Goal: Task Accomplishment & Management: Manage account settings

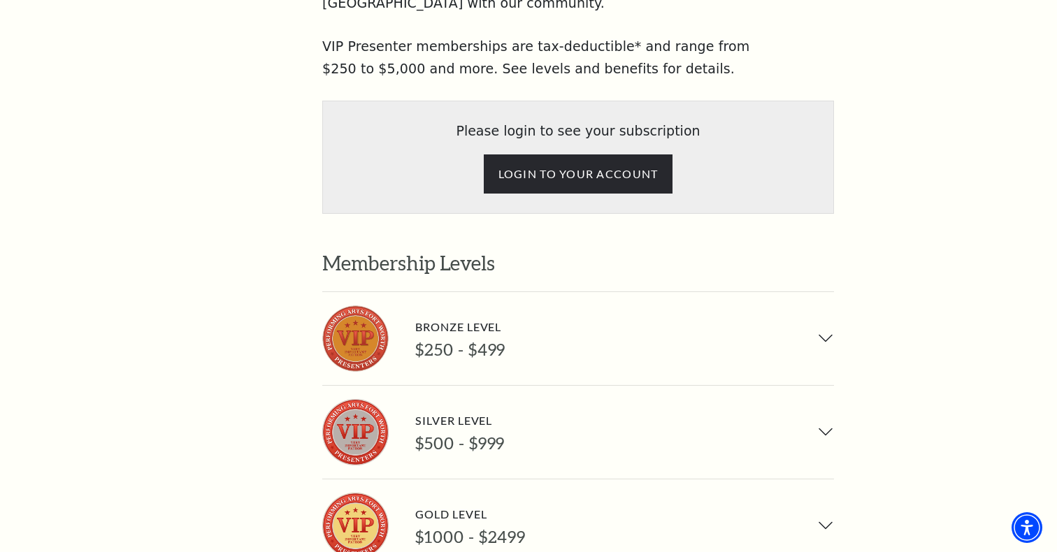
scroll to position [894, 0]
click at [823, 292] on button "Bronze Level $250 - $499" at bounding box center [578, 338] width 512 height 93
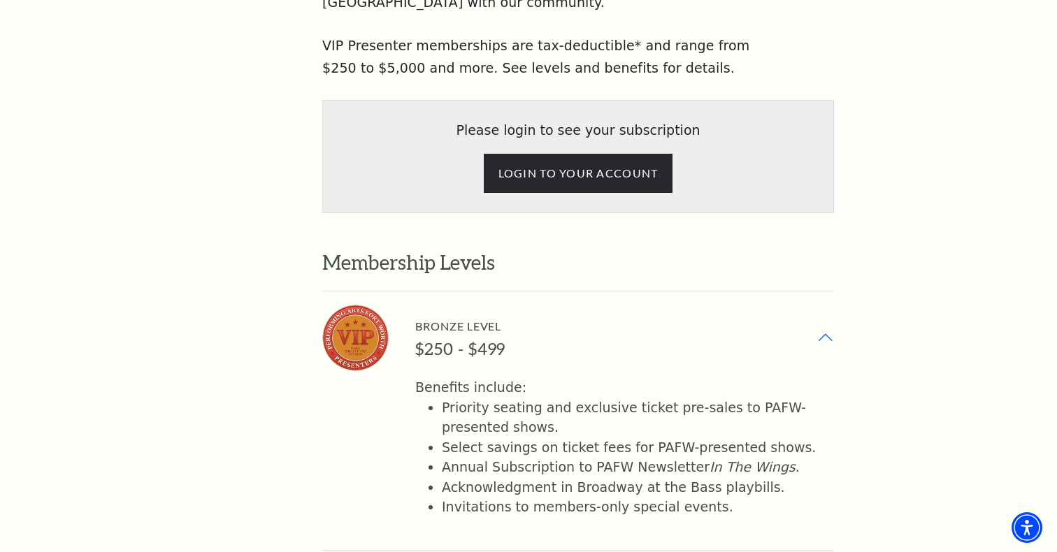
click at [815, 292] on button "Bronze Level $250 - $499" at bounding box center [578, 338] width 512 height 93
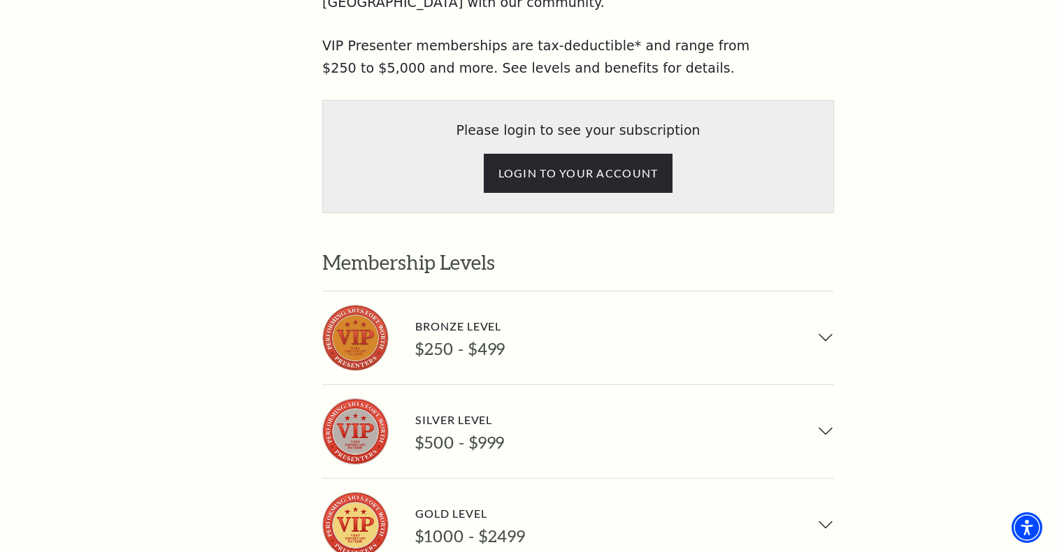
click at [827, 385] on button "Silver Level $500 - $999" at bounding box center [578, 431] width 512 height 93
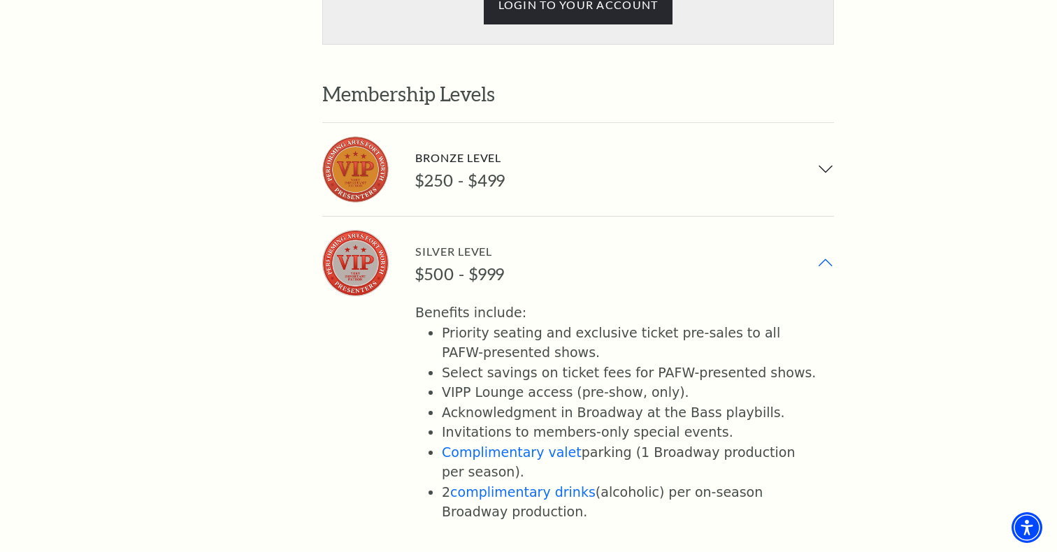
scroll to position [1089, 0]
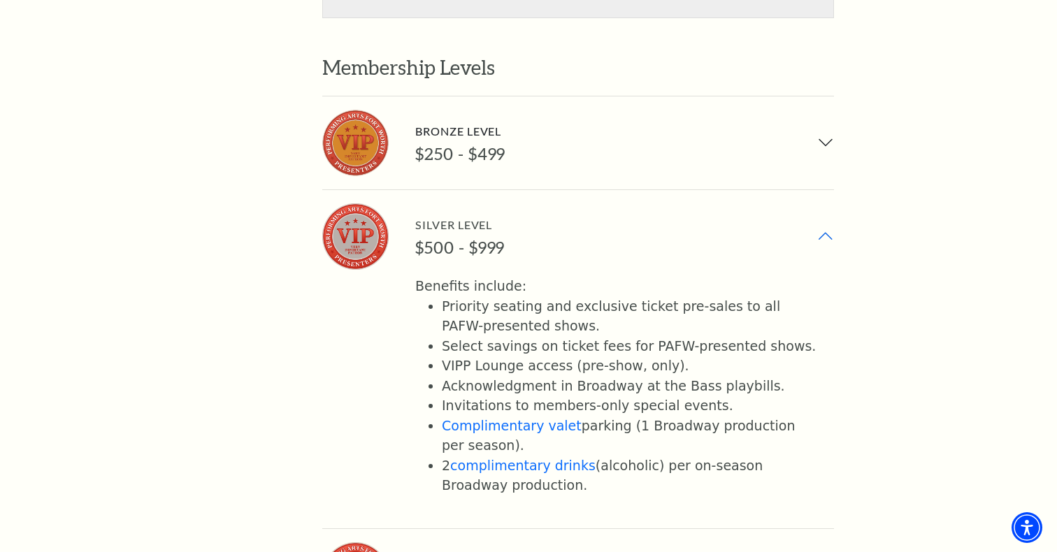
click at [825, 190] on button "Silver Level $500 - $999" at bounding box center [578, 236] width 512 height 93
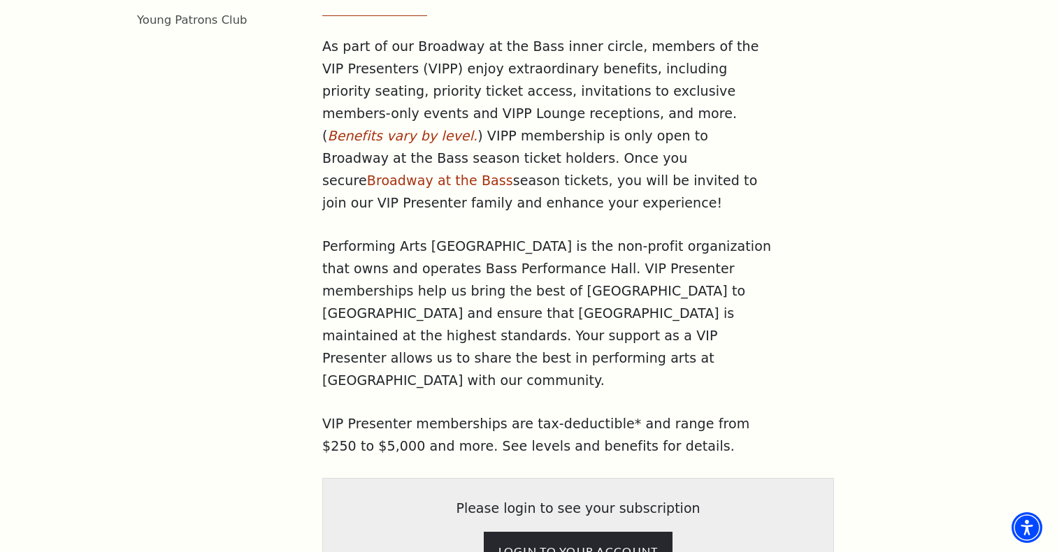
scroll to position [515, 0]
click at [601, 533] on input "LOGIN TO YOUR ACCOUNT" at bounding box center [579, 552] width 190 height 39
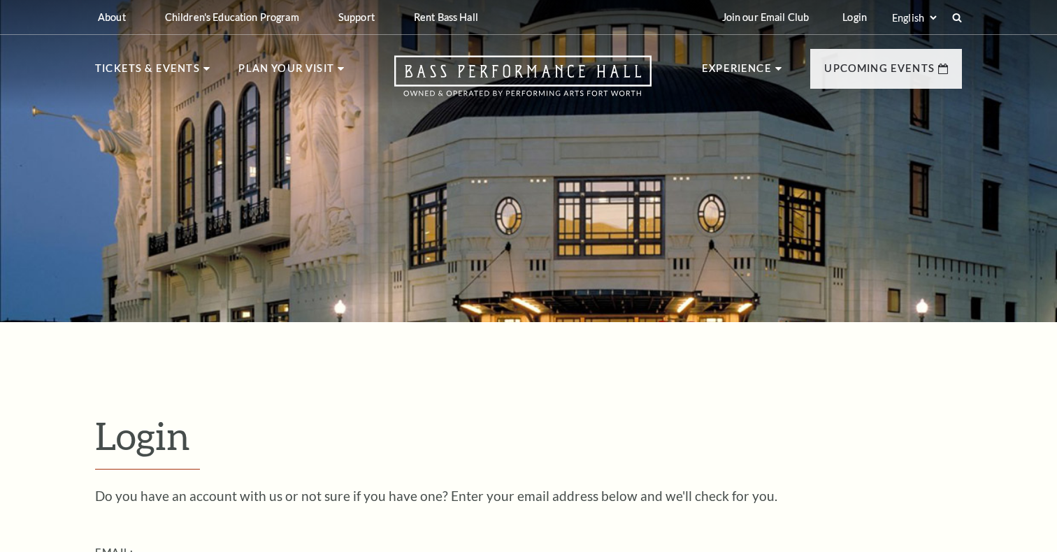
scroll to position [304, 0]
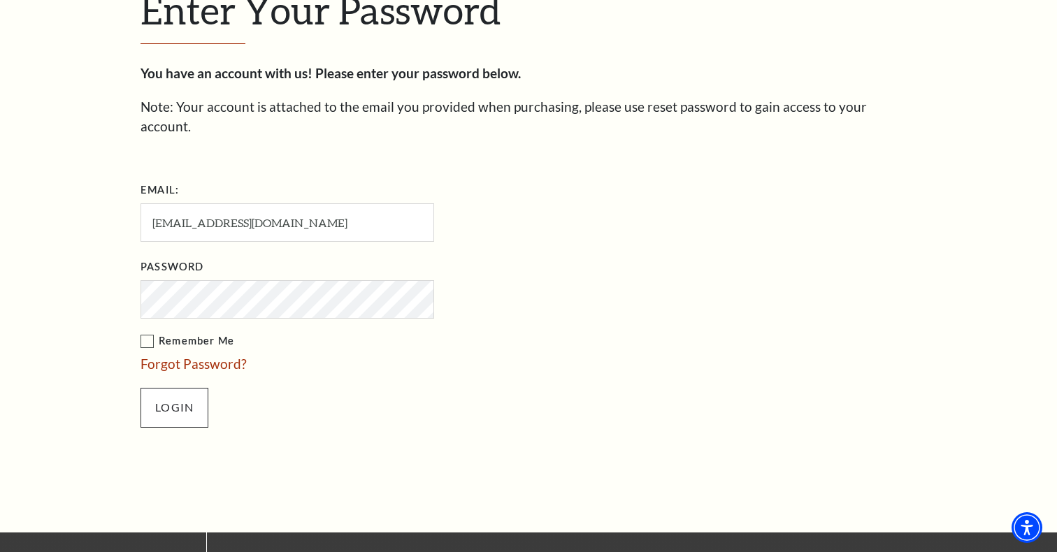
click at [171, 388] on input "Login" at bounding box center [175, 407] width 68 height 39
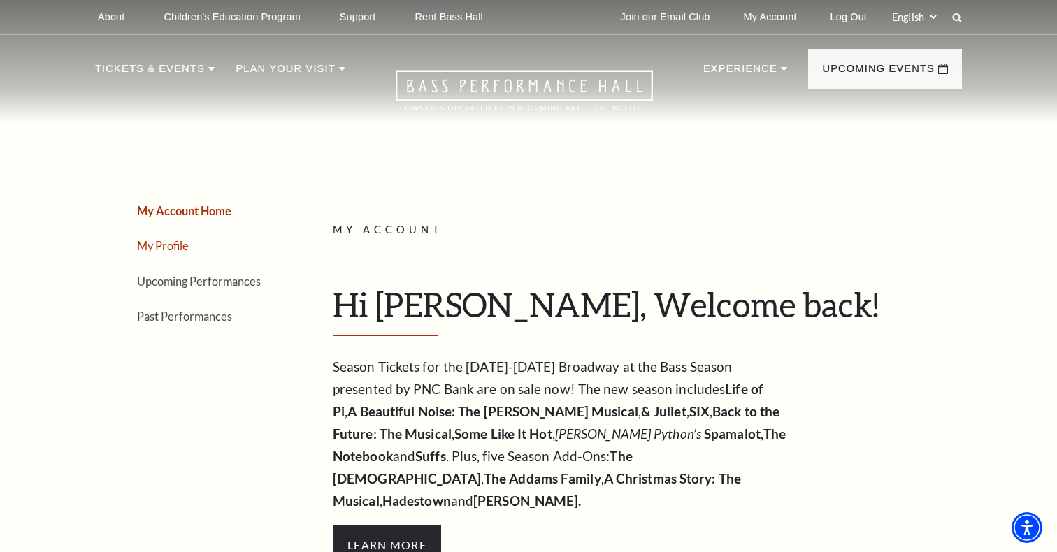
click at [176, 245] on link "My Profile" at bounding box center [163, 245] width 52 height 13
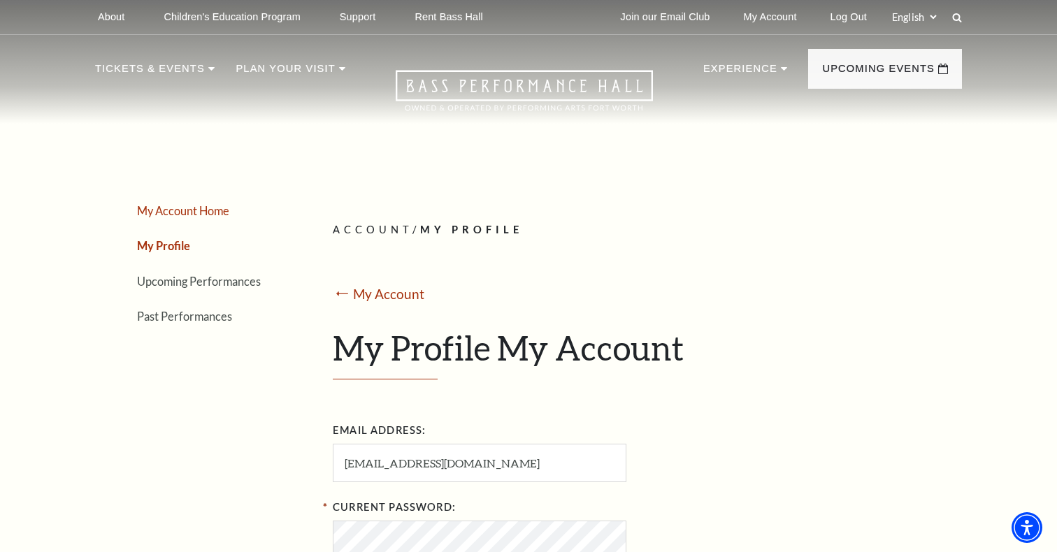
click at [175, 208] on link "My Account Home" at bounding box center [183, 210] width 92 height 13
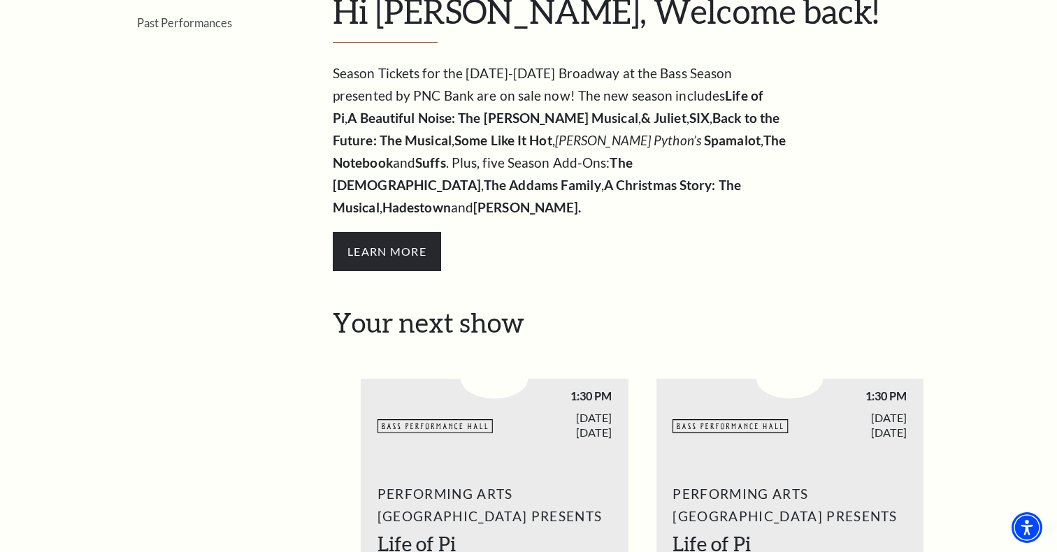
scroll to position [294, 0]
click at [376, 231] on span "Learn More" at bounding box center [387, 250] width 108 height 39
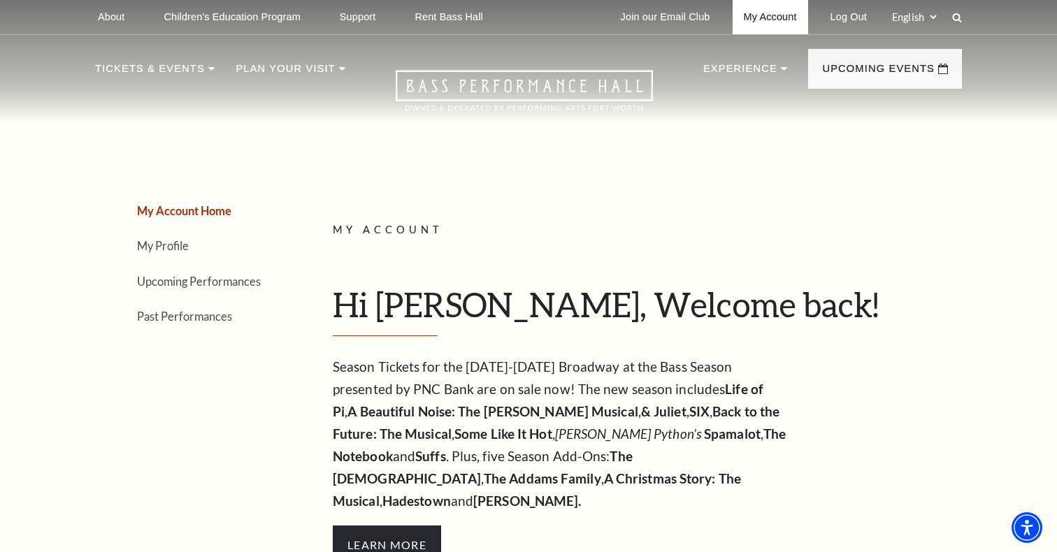
click at [775, 16] on link "My Account" at bounding box center [771, 17] width 76 height 34
